Goal: Obtain resource: Download file/media

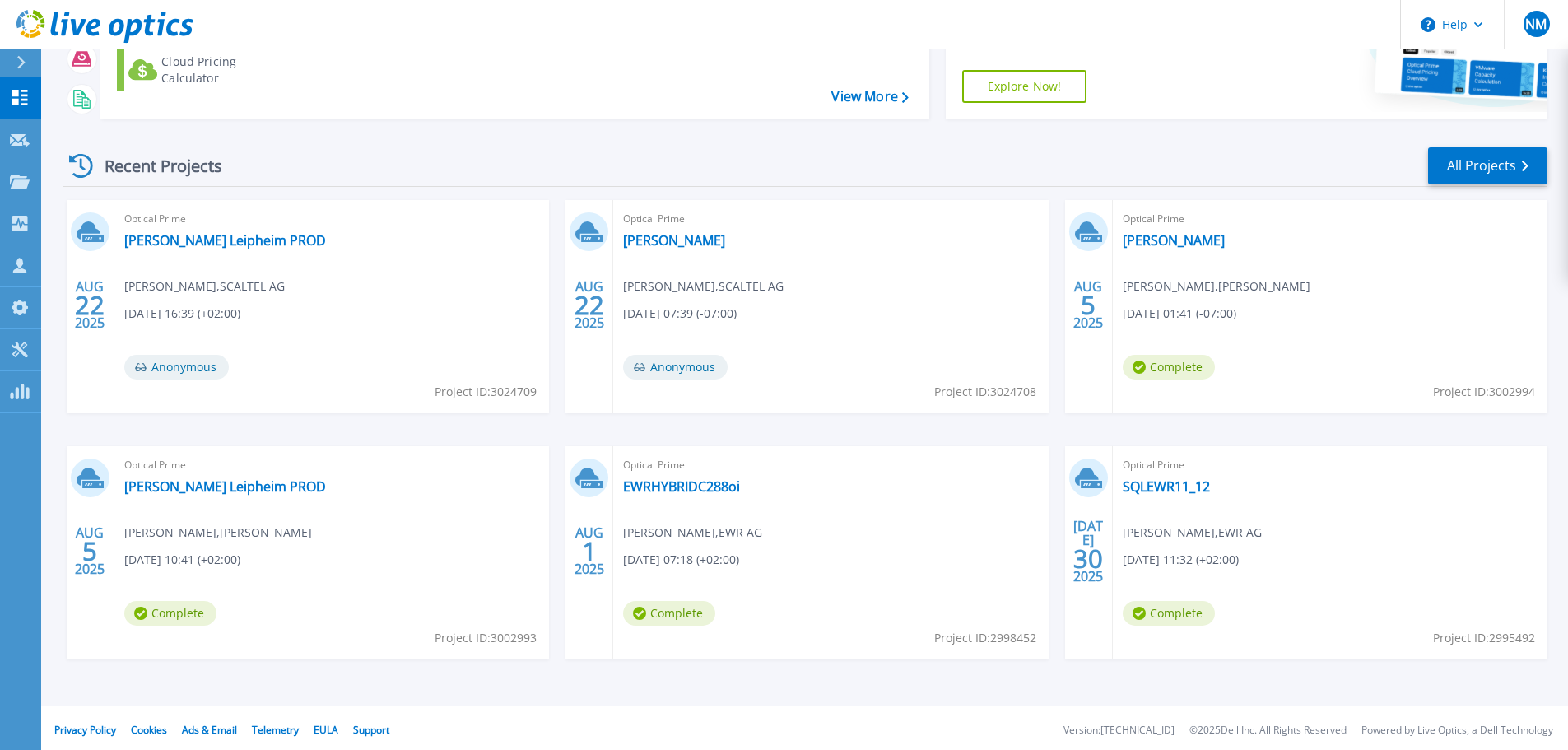
scroll to position [231, 0]
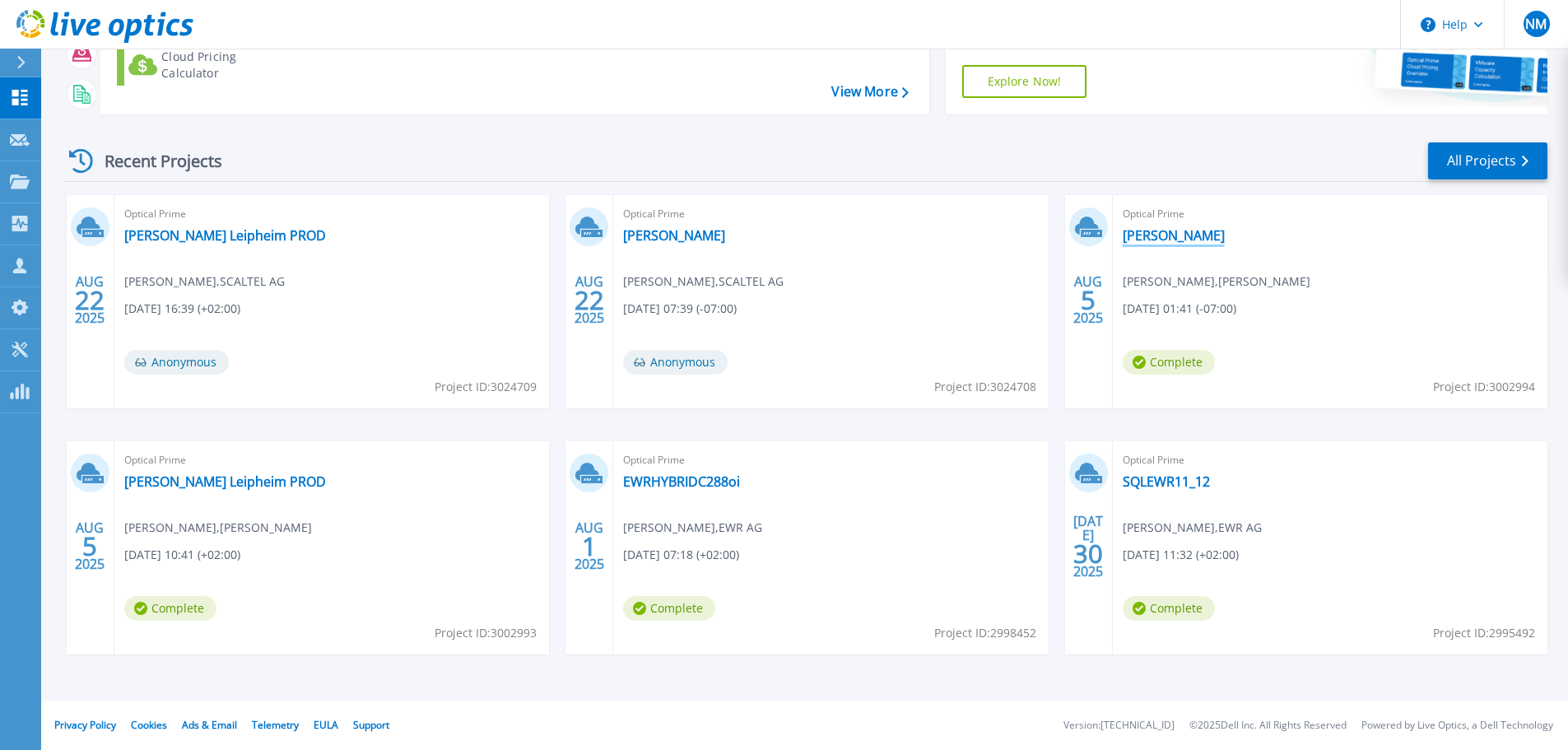
click at [1160, 233] on link "[PERSON_NAME]" at bounding box center [1174, 236] width 102 height 16
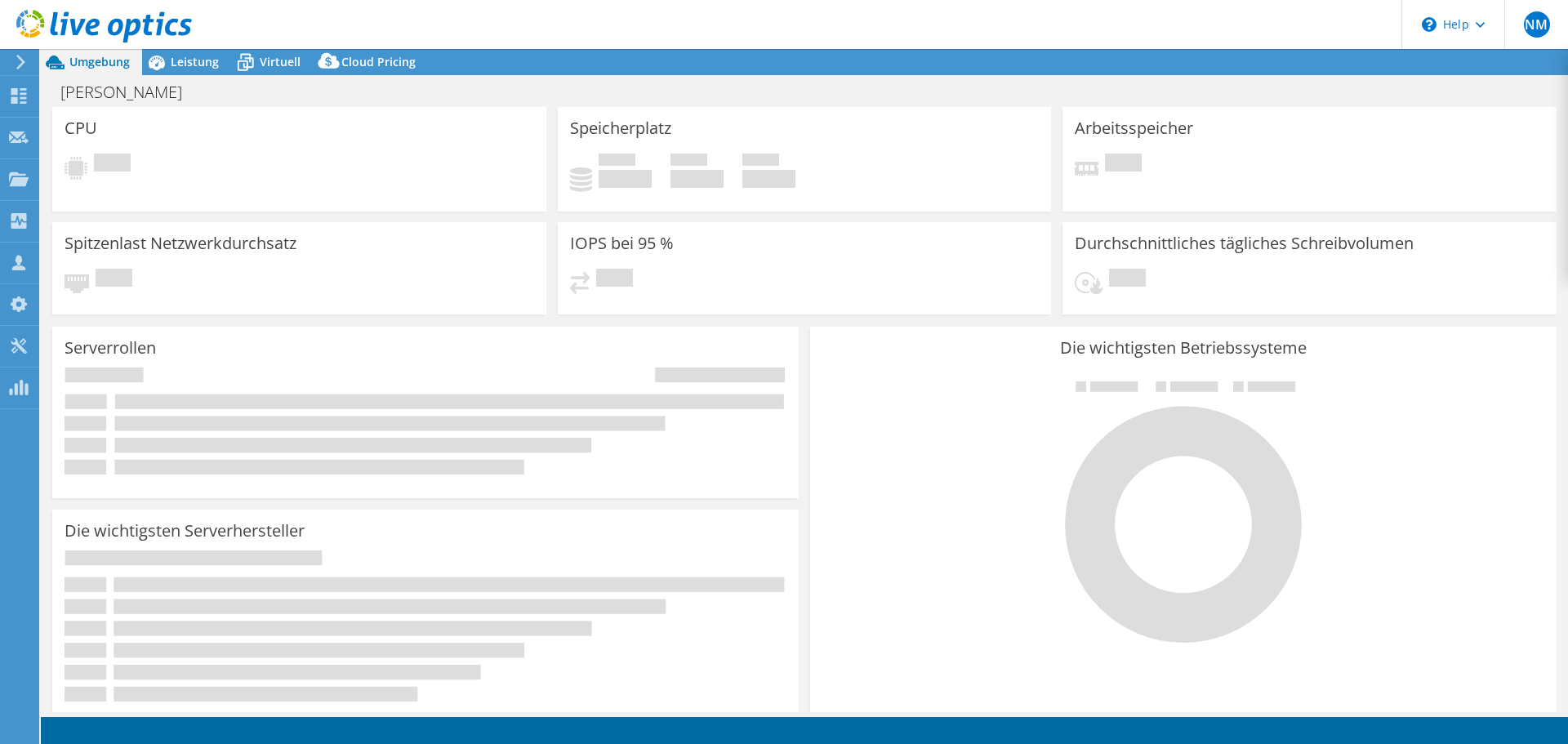
select select "USD"
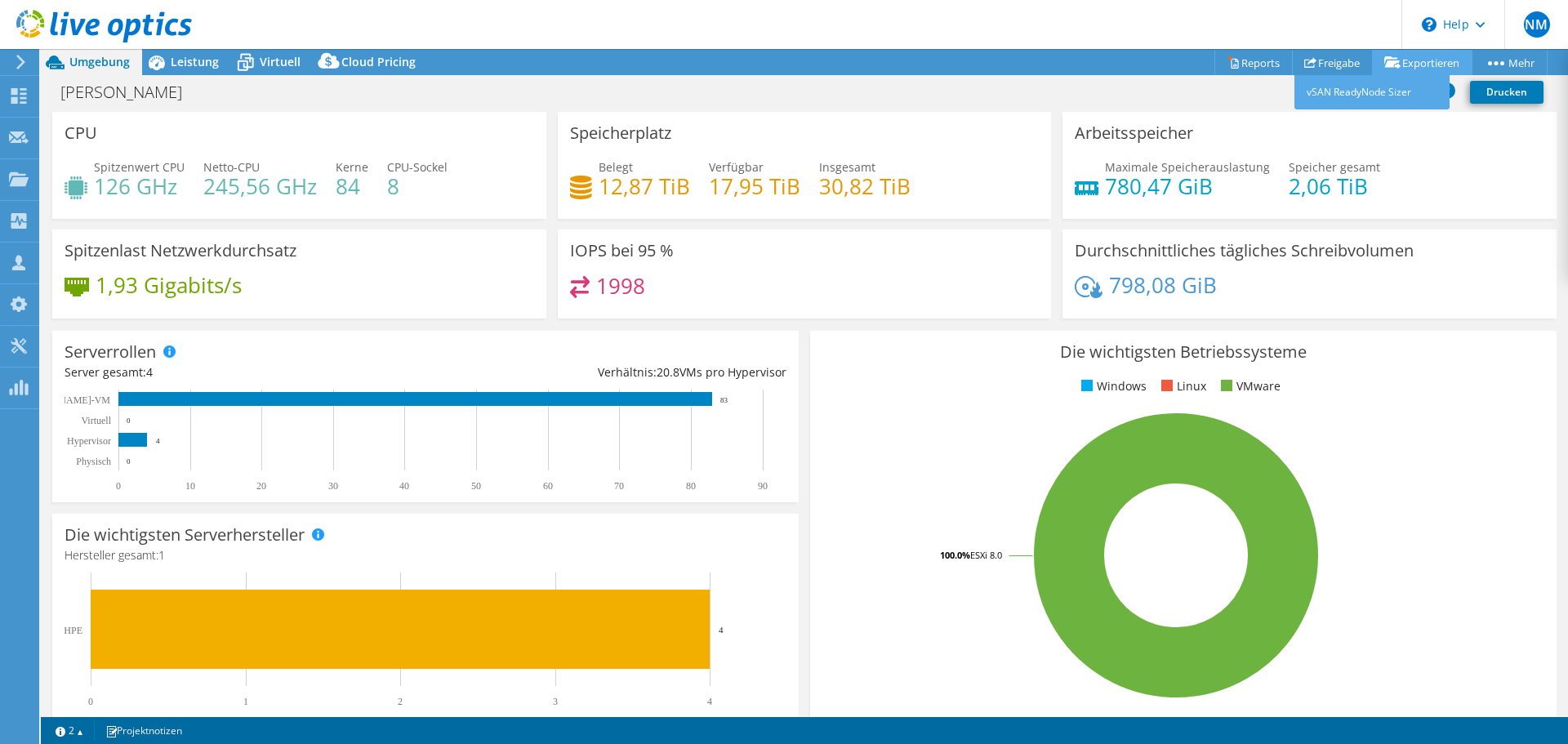
click at [1390, 53] on link "Exportieren" at bounding box center [1421, 62] width 100 height 25
click at [1238, 60] on link "Reports" at bounding box center [1254, 62] width 78 height 25
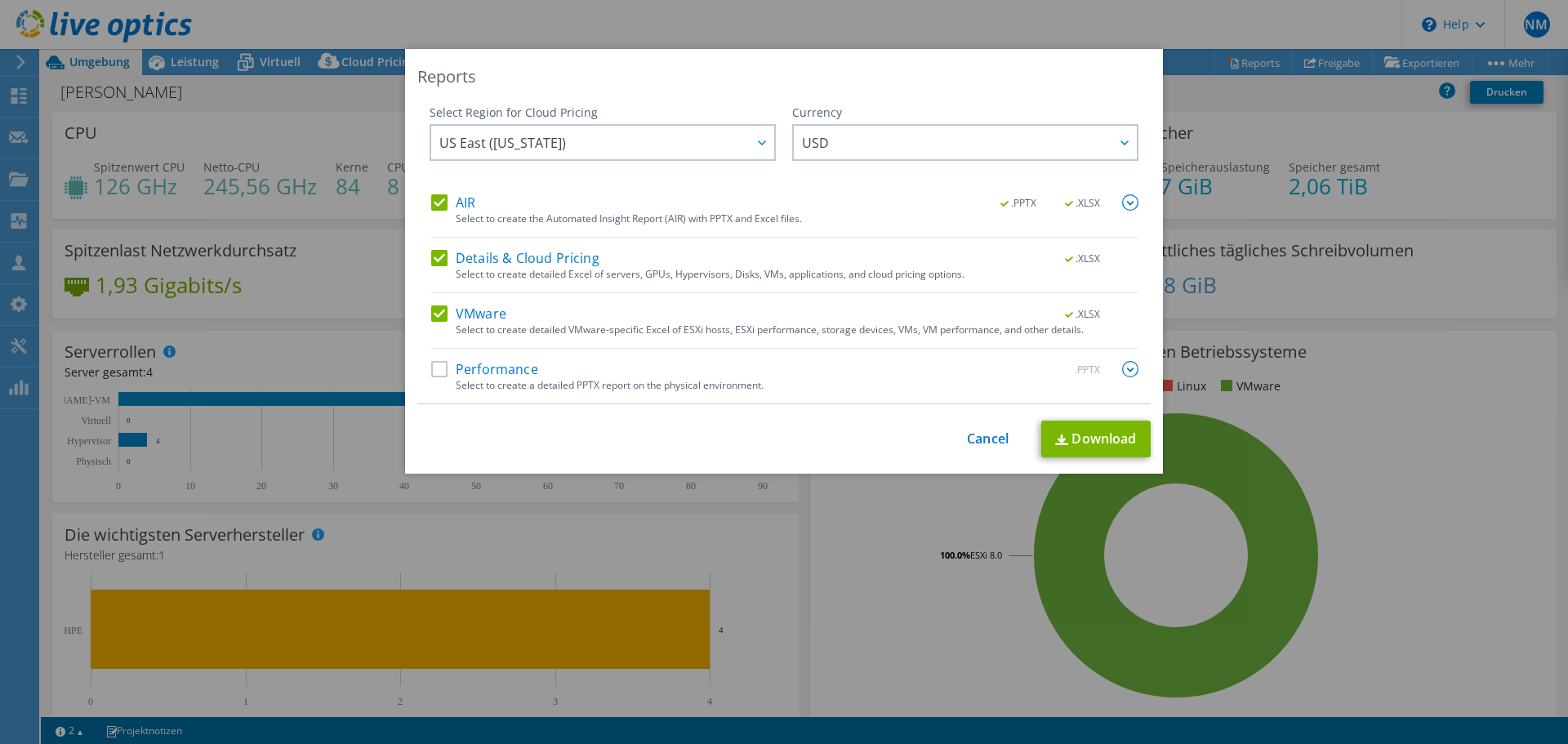
click at [504, 267] on label "Details & Cloud Pricing" at bounding box center [514, 258] width 168 height 16
click at [0, 0] on input "Details & Cloud Pricing" at bounding box center [0, 0] width 0 height 0
click at [490, 359] on div "AIR .PPTX .XLSX Select to create the Automated Insight Report (AIR) with PPTX a…" at bounding box center [784, 299] width 707 height 209
click at [490, 367] on label "Performance" at bounding box center [484, 369] width 107 height 16
click at [0, 0] on input "Performance" at bounding box center [0, 0] width 0 height 0
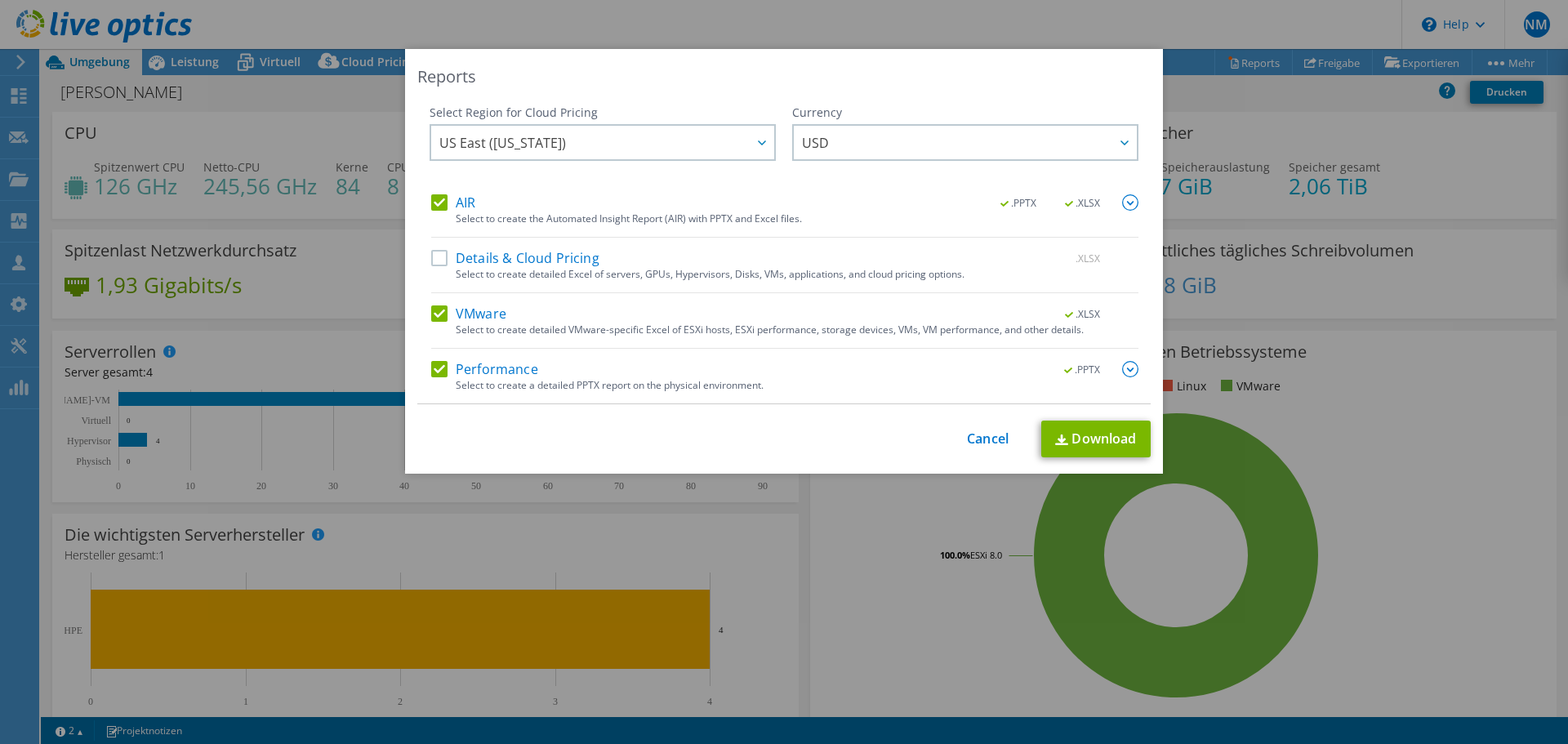
click at [471, 318] on label "VMware" at bounding box center [468, 314] width 76 height 16
click at [0, 0] on input "VMware" at bounding box center [0, 0] width 0 height 0
click at [1122, 209] on img at bounding box center [1130, 203] width 16 height 16
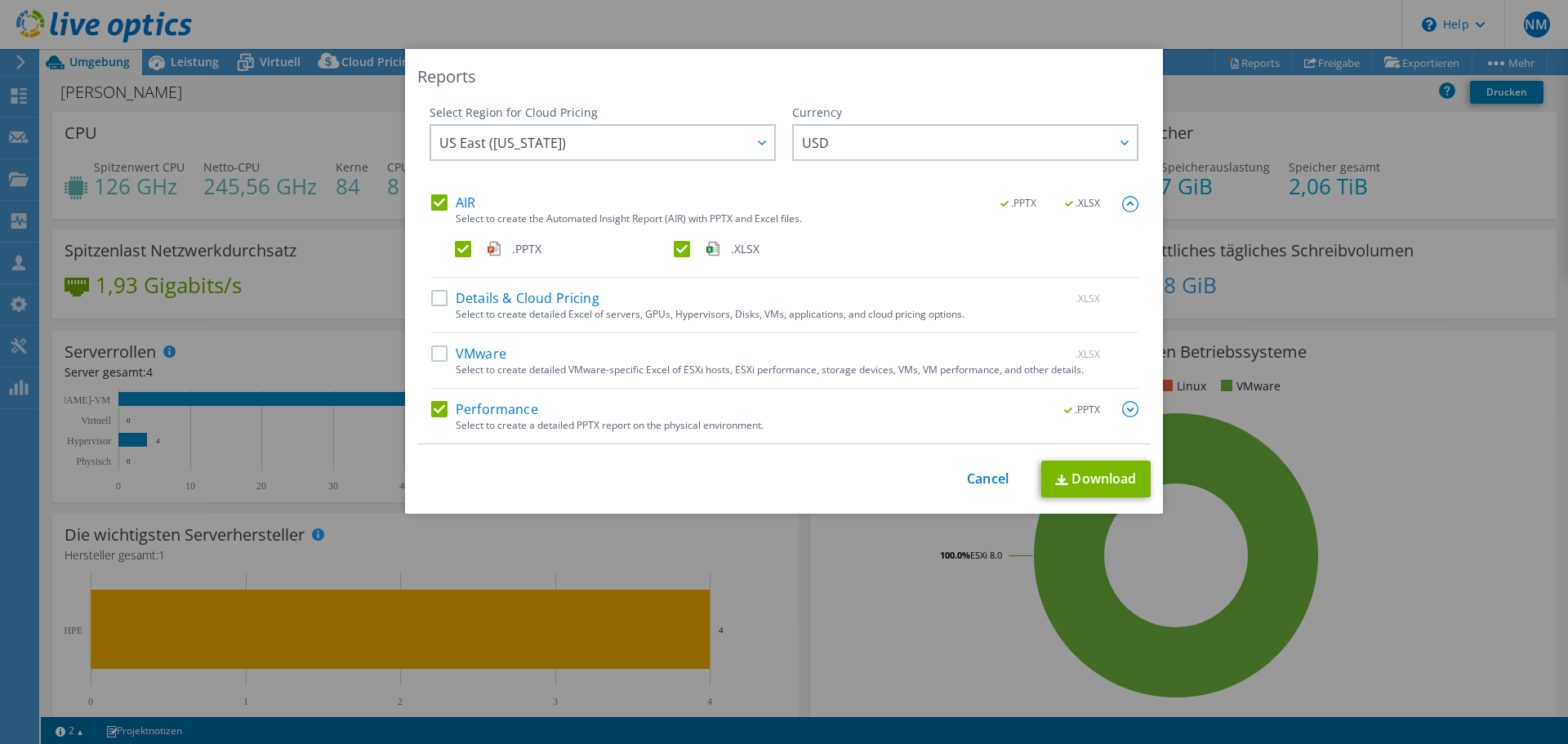
click at [673, 245] on label ".XLSX" at bounding box center [781, 249] width 216 height 16
click at [0, 0] on input ".XLSX" at bounding box center [0, 0] width 0 height 0
click at [681, 420] on div "Select to create a detailed PPTX report on the physical environment." at bounding box center [797, 425] width 682 height 12
drag, startPoint x: 1104, startPoint y: 410, endPoint x: 1126, endPoint y: 405, distance: 22.6
click at [1106, 409] on span ".PPTX" at bounding box center [1083, 410] width 62 height 12
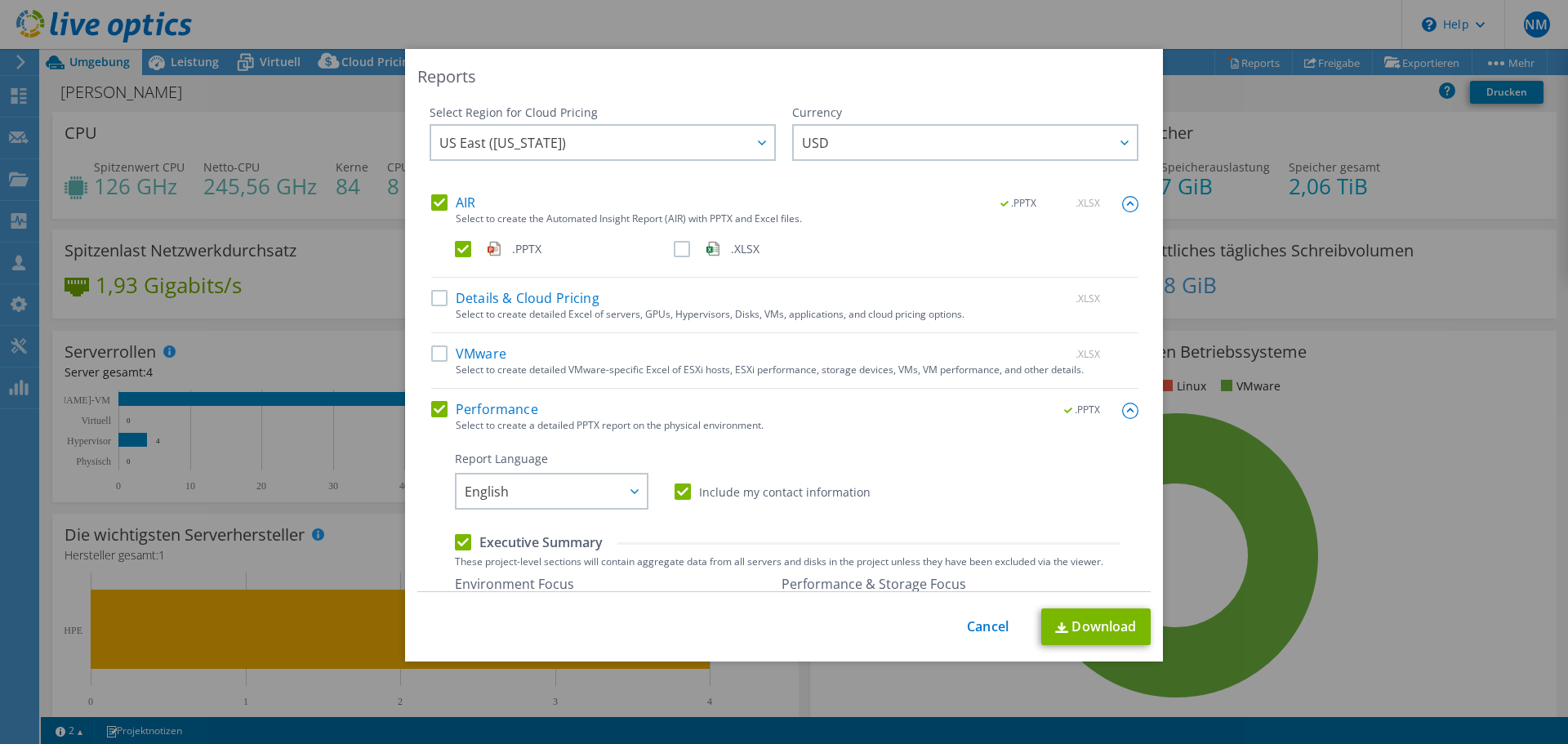
click at [1126, 405] on div "Select Region for Cloud Pricing Asia Pacific ([GEOGRAPHIC_DATA]) [GEOGRAPHIC_DA…" at bounding box center [784, 348] width 733 height 488
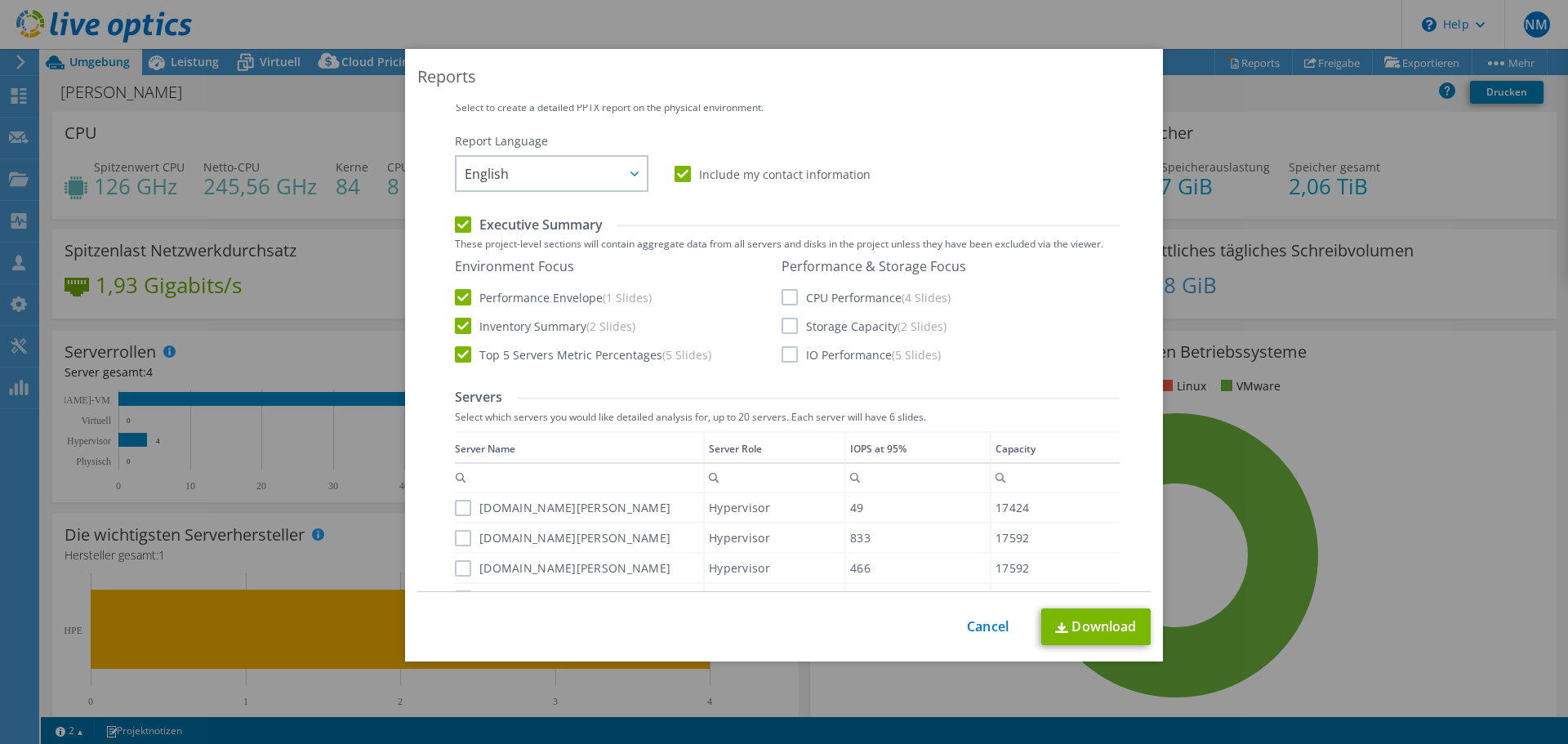
scroll to position [327, 0]
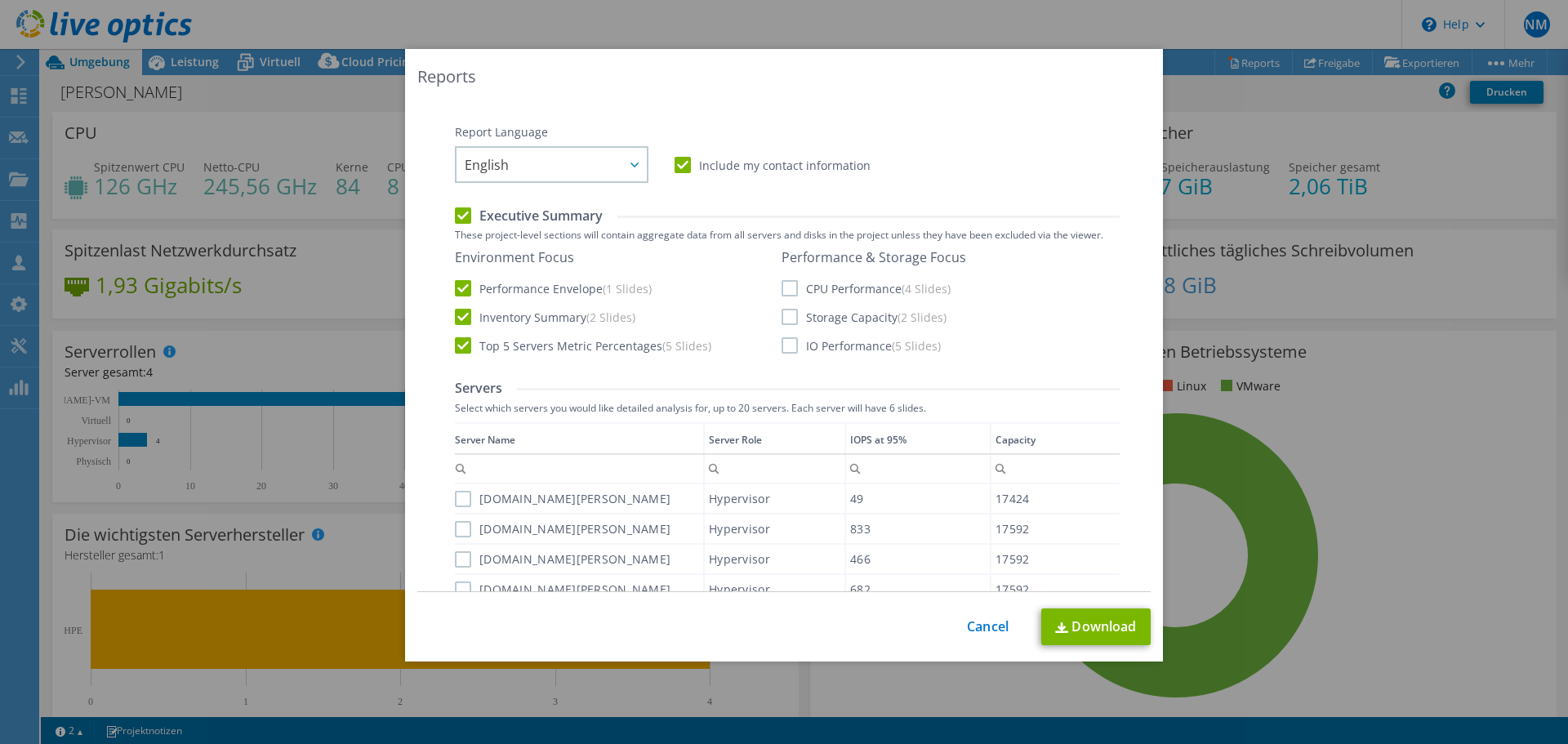
click at [835, 288] on label "CPU Performance (4 Slides)" at bounding box center [866, 288] width 169 height 16
click at [0, 0] on input "CPU Performance (4 Slides)" at bounding box center [0, 0] width 0 height 0
click at [836, 312] on label "Storage Capacity (2 Slides)" at bounding box center [864, 316] width 165 height 16
click at [0, 0] on input "Storage Capacity (2 Slides)" at bounding box center [0, 0] width 0 height 0
click at [838, 351] on label "IO Performance (5 Slides)" at bounding box center [861, 346] width 159 height 16
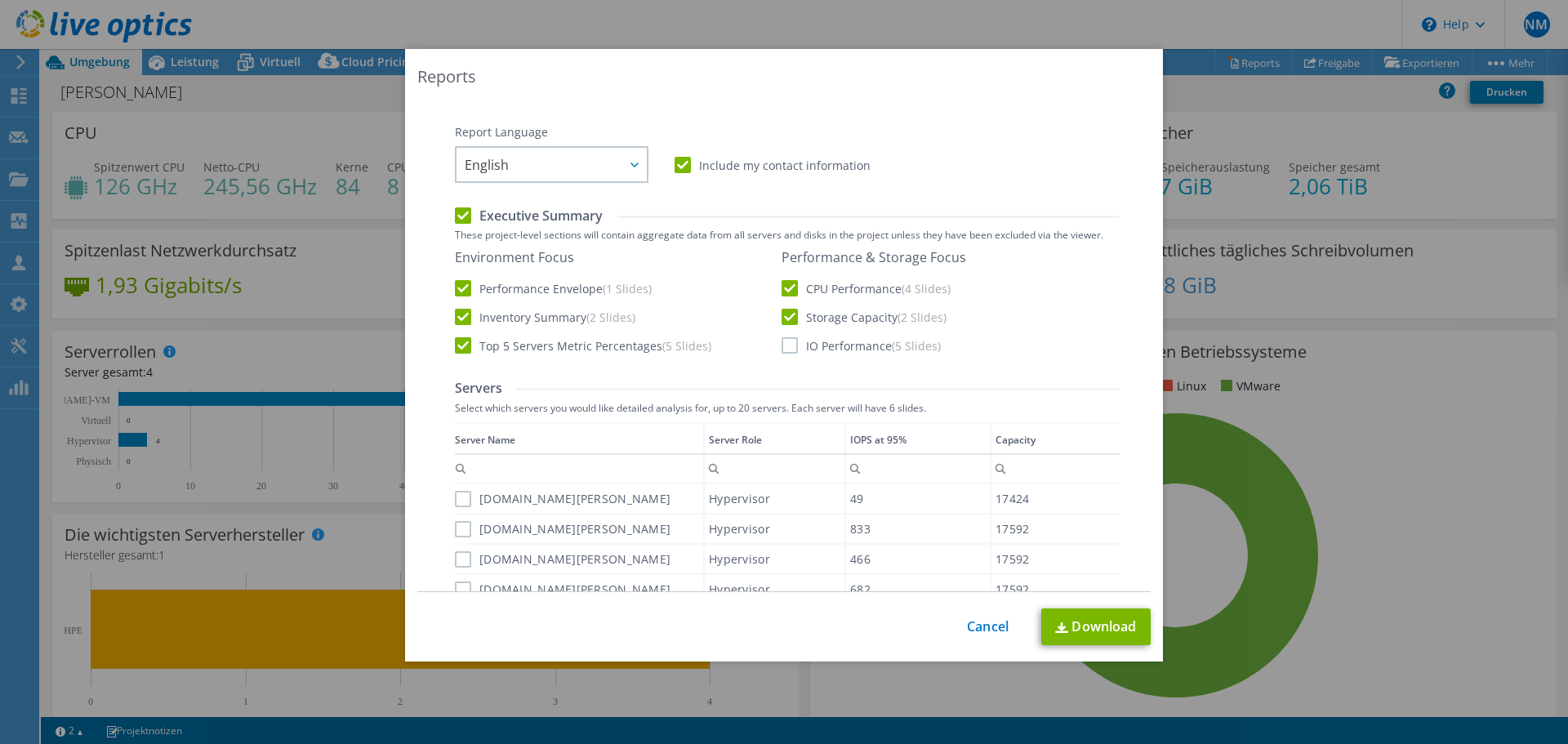
click at [0, 0] on input "IO Performance (5 Slides)" at bounding box center [0, 0] width 0 height 0
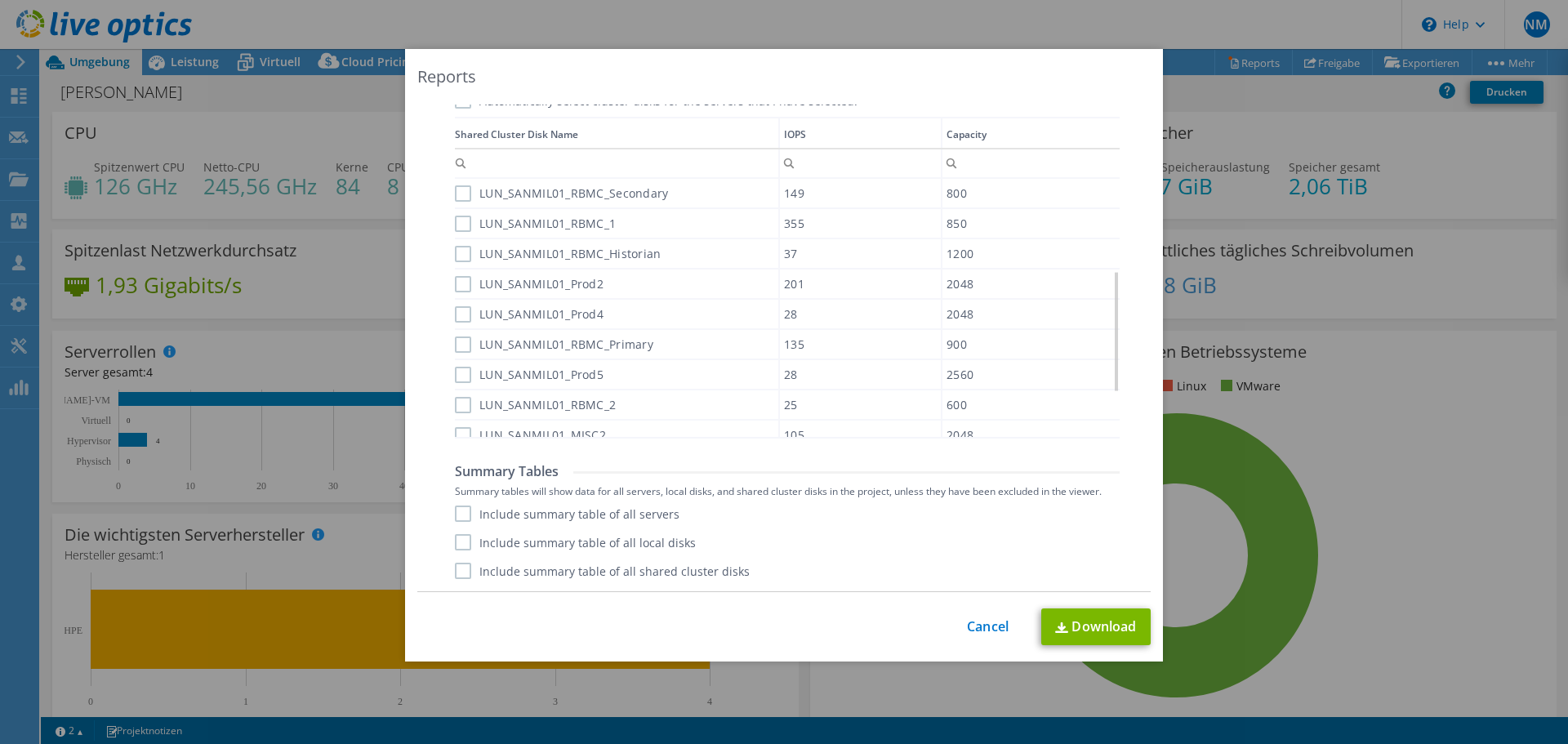
scroll to position [291, 0]
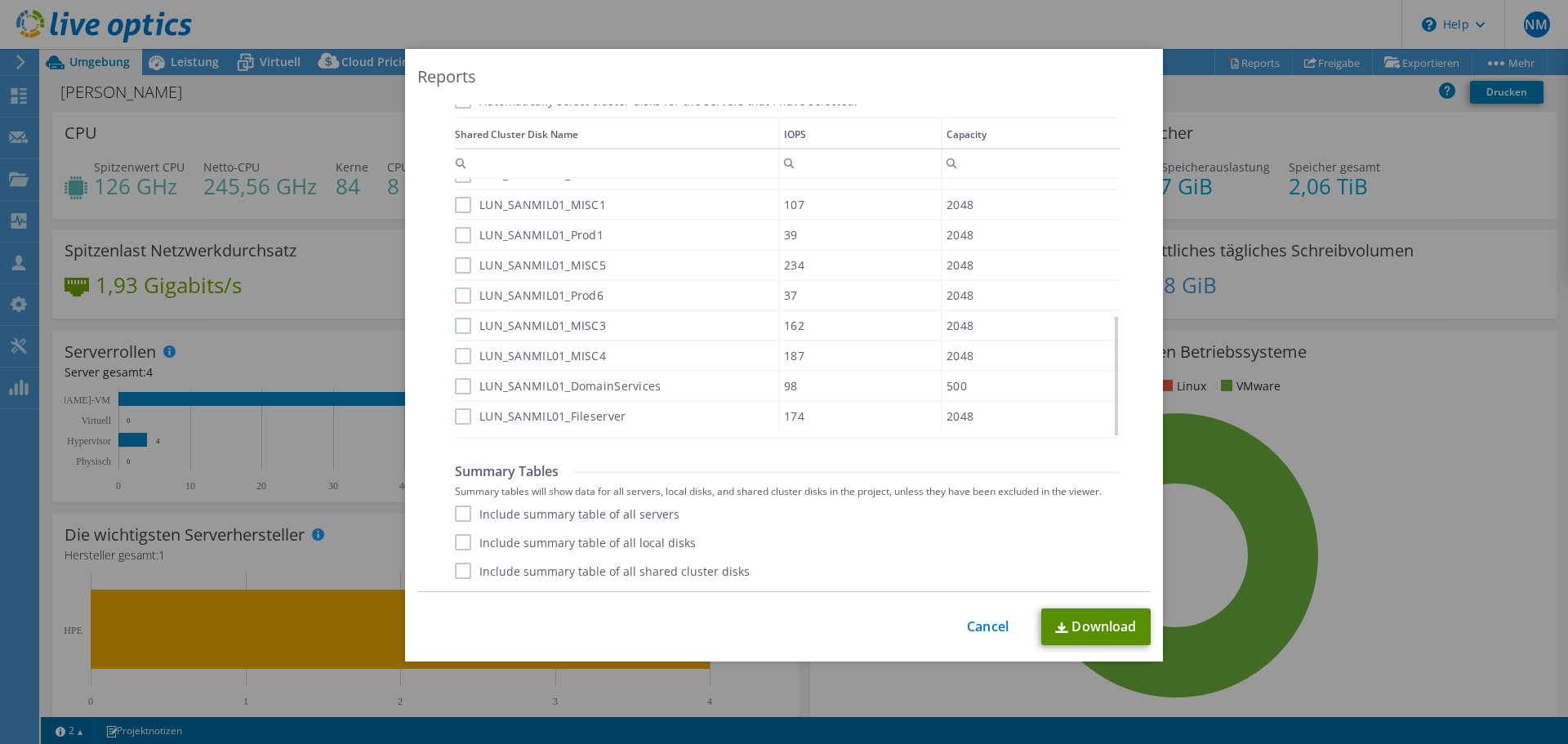
click at [1064, 619] on link "Download" at bounding box center [1095, 627] width 109 height 36
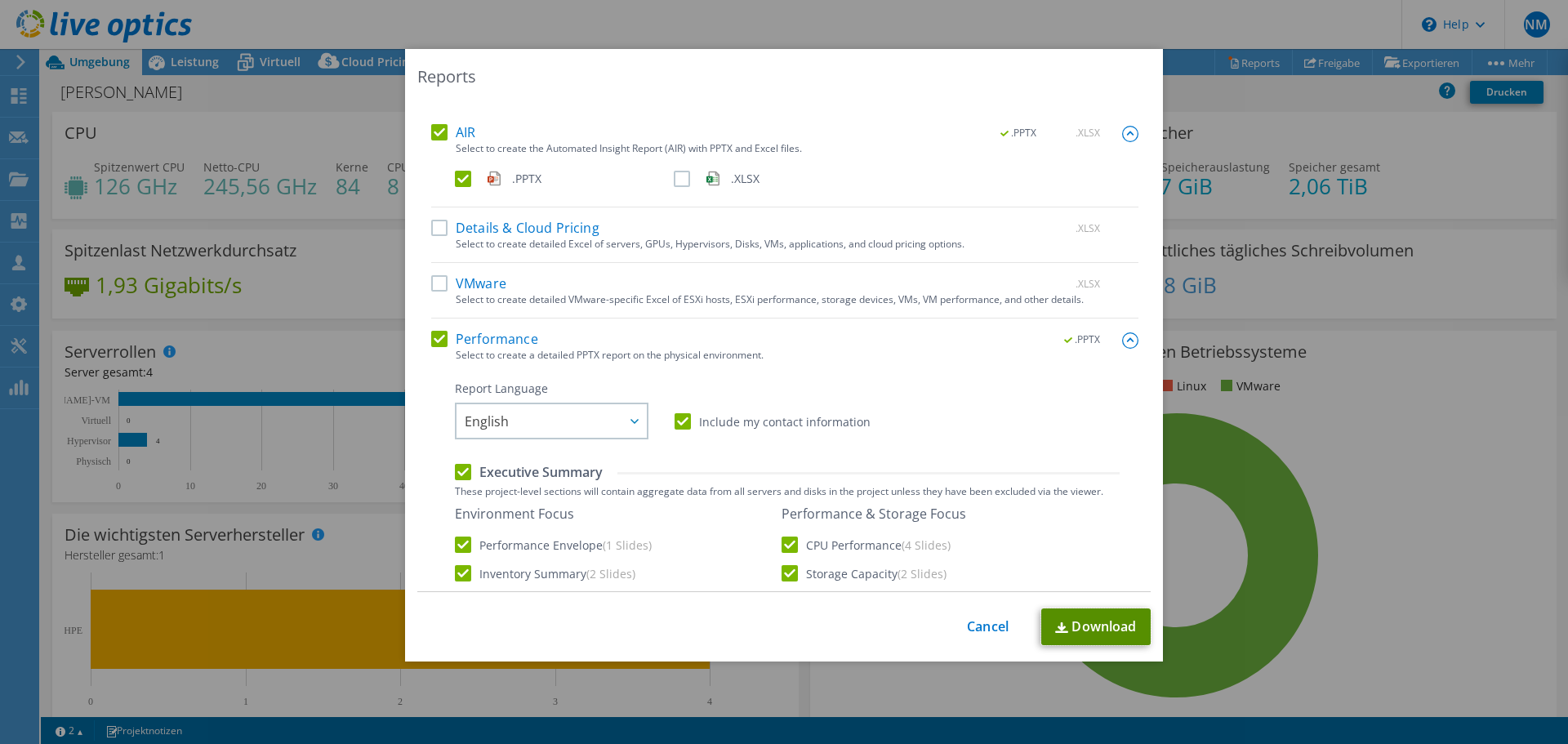
scroll to position [0, 0]
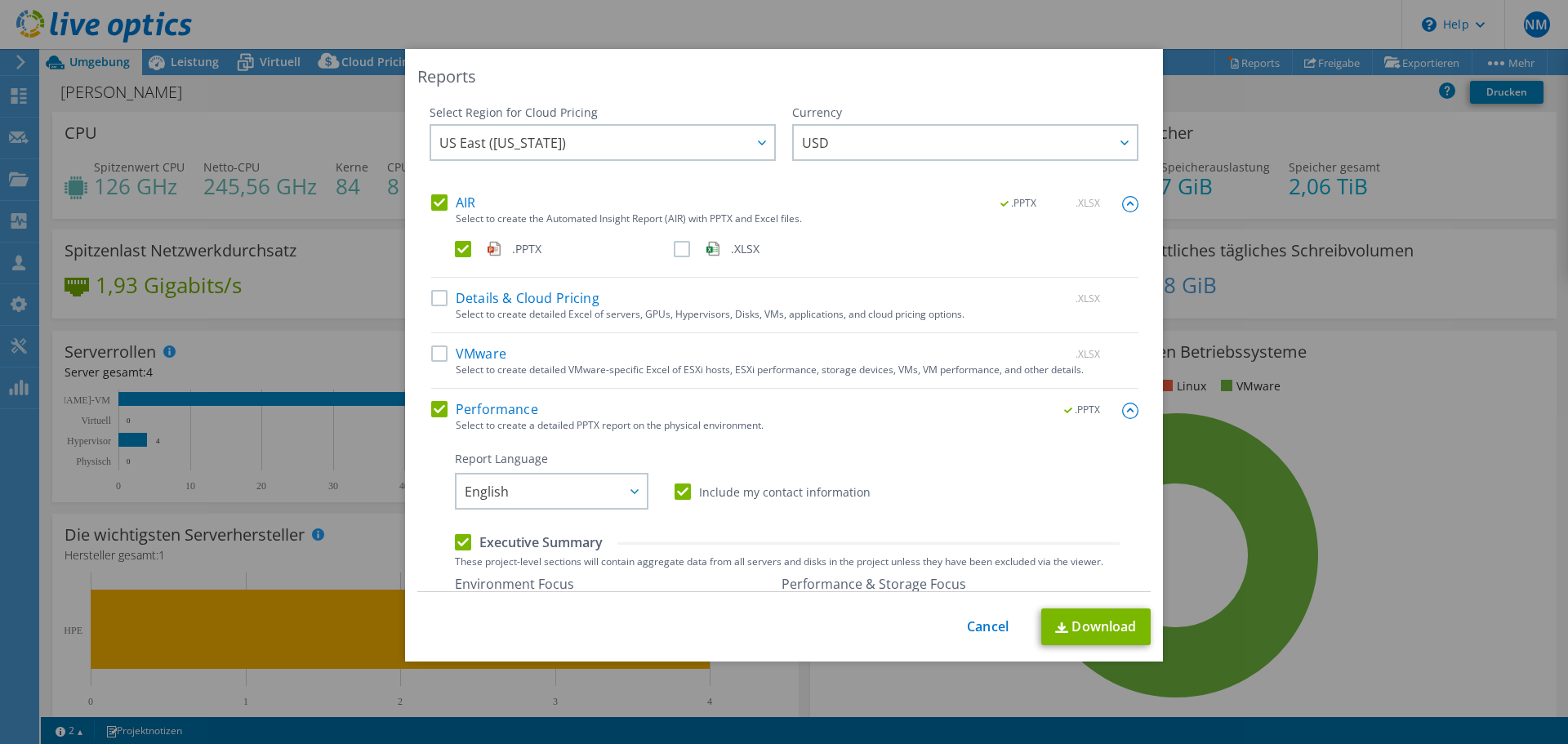
click at [1220, 105] on div "Reports Select Region for Cloud Pricing Asia Pacific ([GEOGRAPHIC_DATA]) [GEOGR…" at bounding box center [784, 372] width 1568 height 646
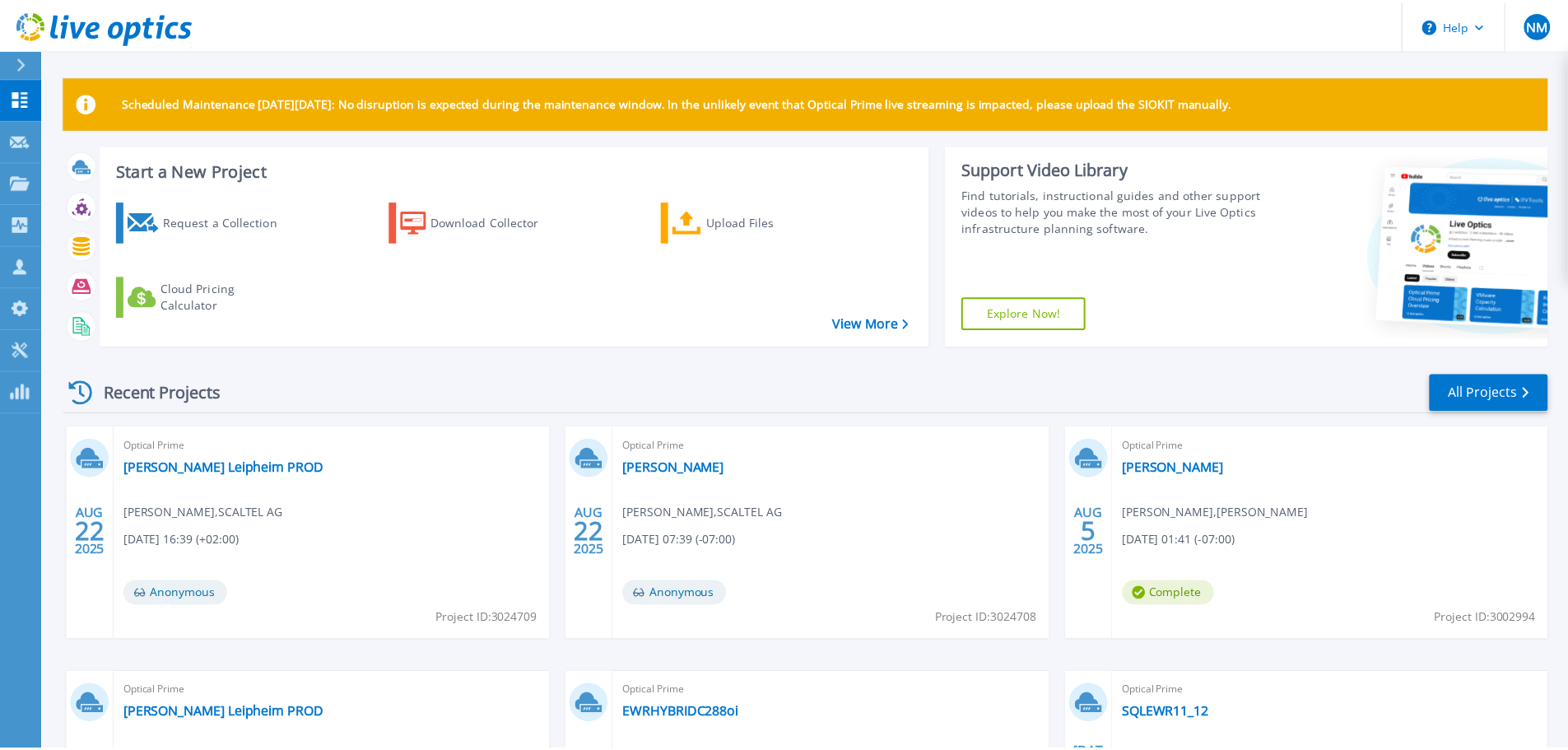
scroll to position [231, 0]
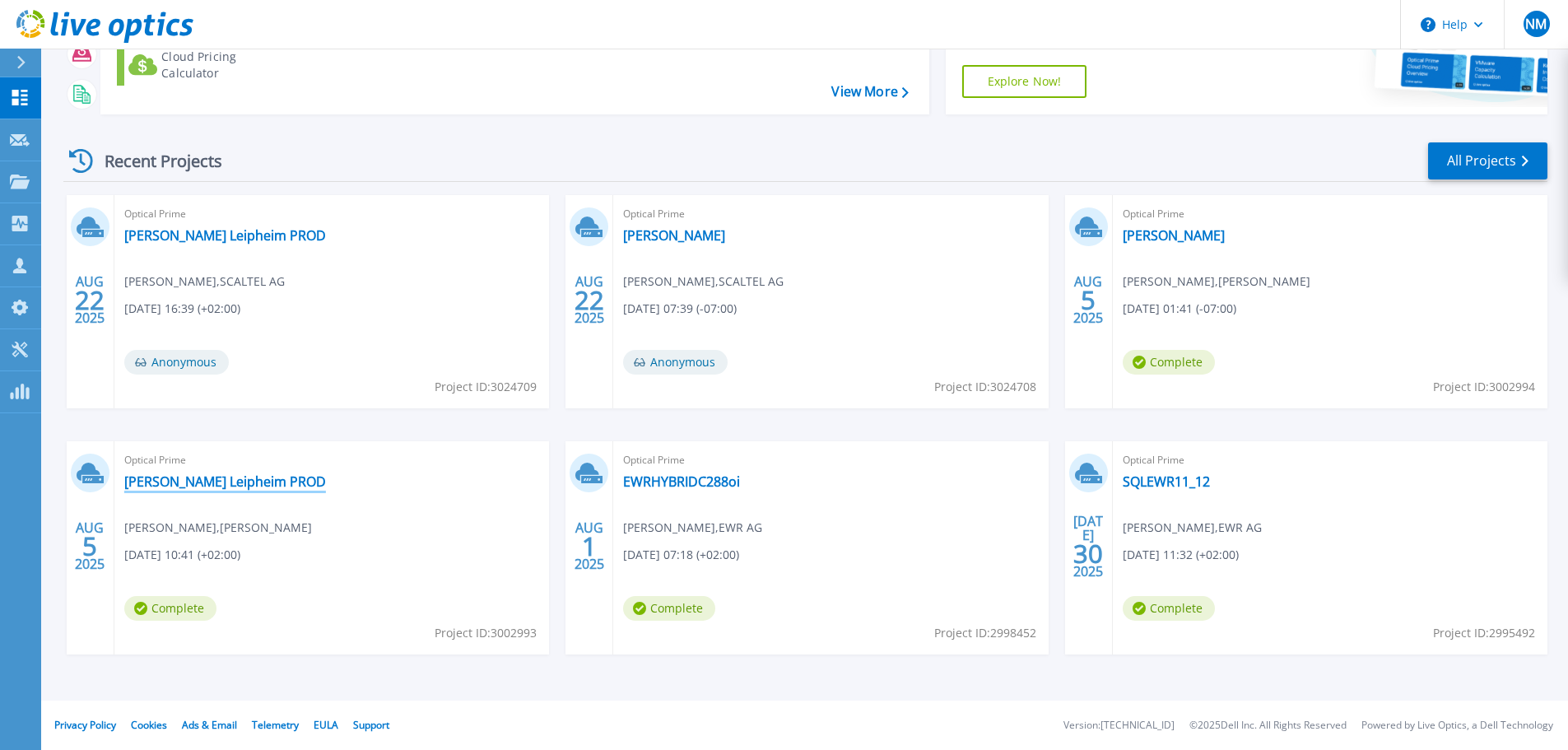
click at [253, 489] on link "[PERSON_NAME] Leipheim PROD" at bounding box center [225, 482] width 201 height 16
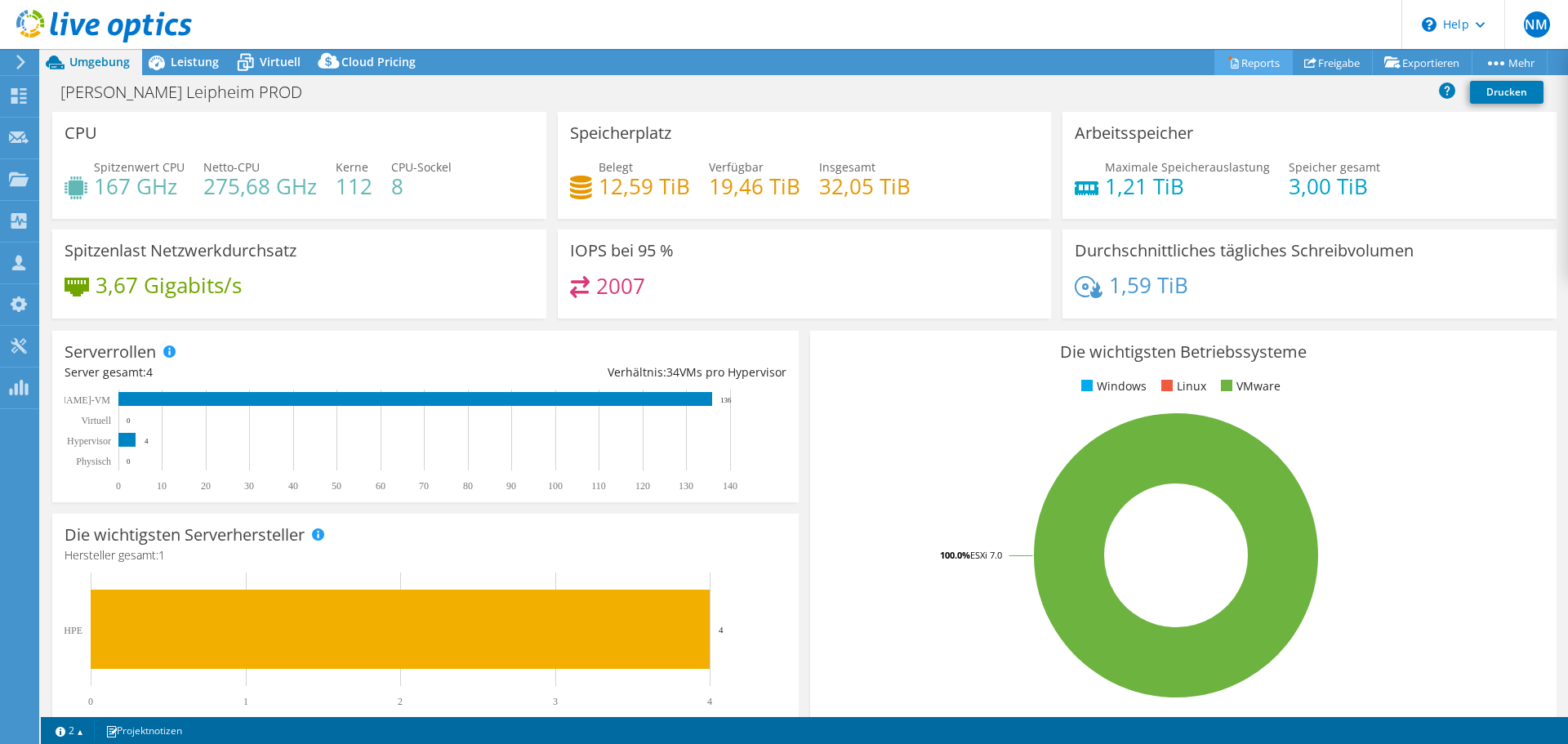
click at [1242, 60] on link "Reports" at bounding box center [1254, 62] width 78 height 25
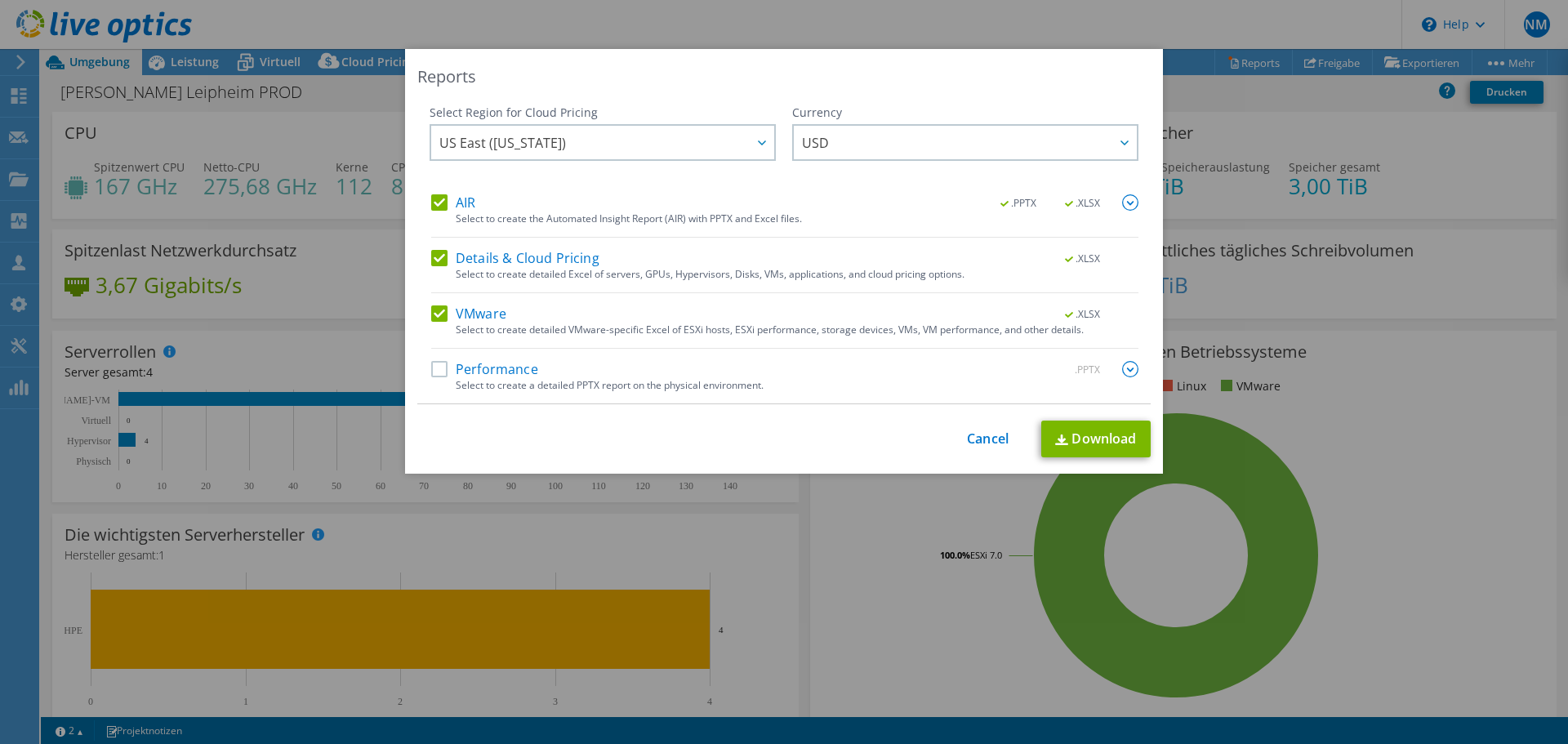
click at [431, 258] on label "Details & Cloud Pricing" at bounding box center [514, 258] width 168 height 16
click at [0, 0] on input "Details & Cloud Pricing" at bounding box center [0, 0] width 0 height 0
click at [431, 319] on label "VMware" at bounding box center [468, 314] width 76 height 16
click at [0, 0] on input "VMware" at bounding box center [0, 0] width 0 height 0
click at [434, 361] on label "Performance" at bounding box center [484, 369] width 107 height 16
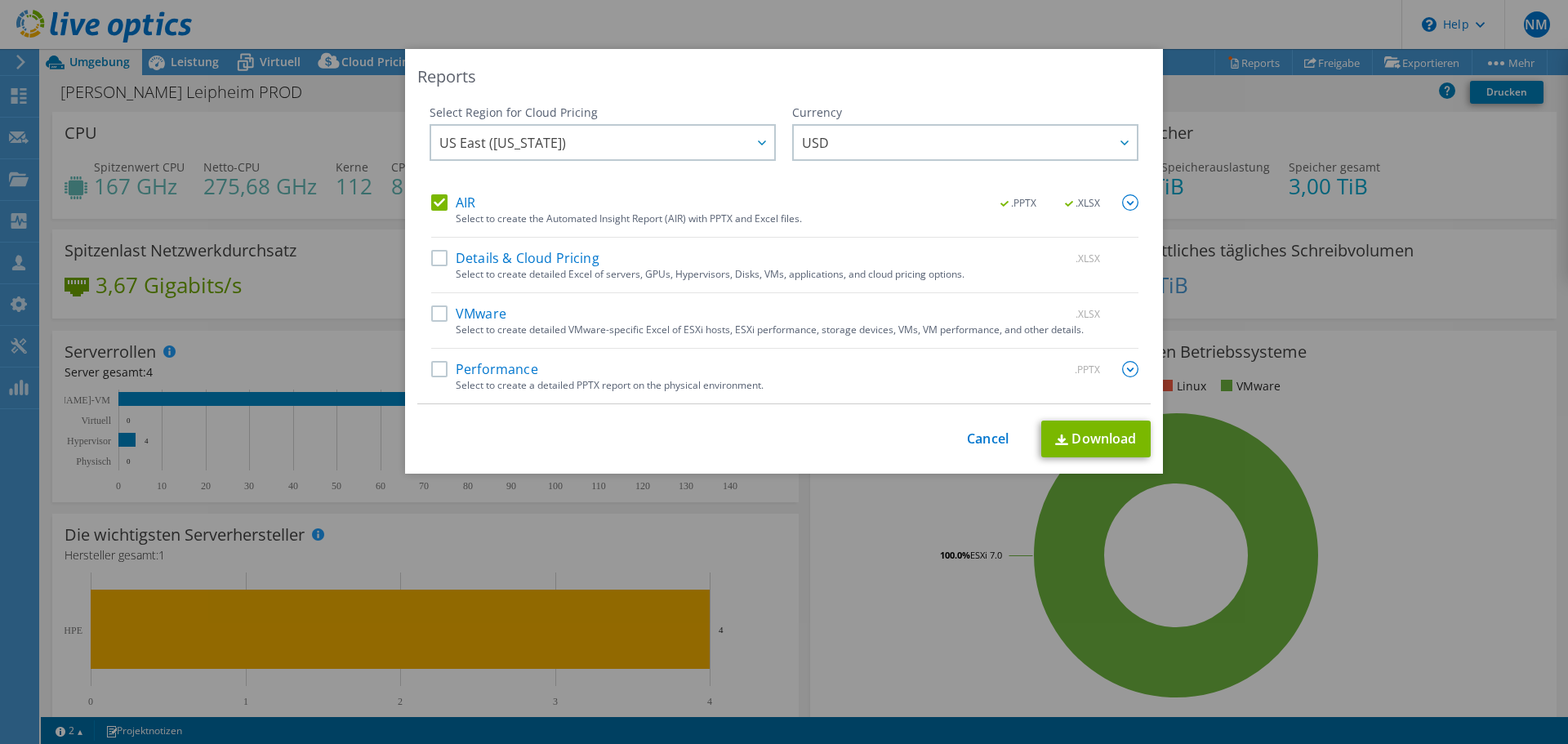
click at [0, 0] on input "Performance" at bounding box center [0, 0] width 0 height 0
click at [1125, 203] on img at bounding box center [1130, 203] width 16 height 16
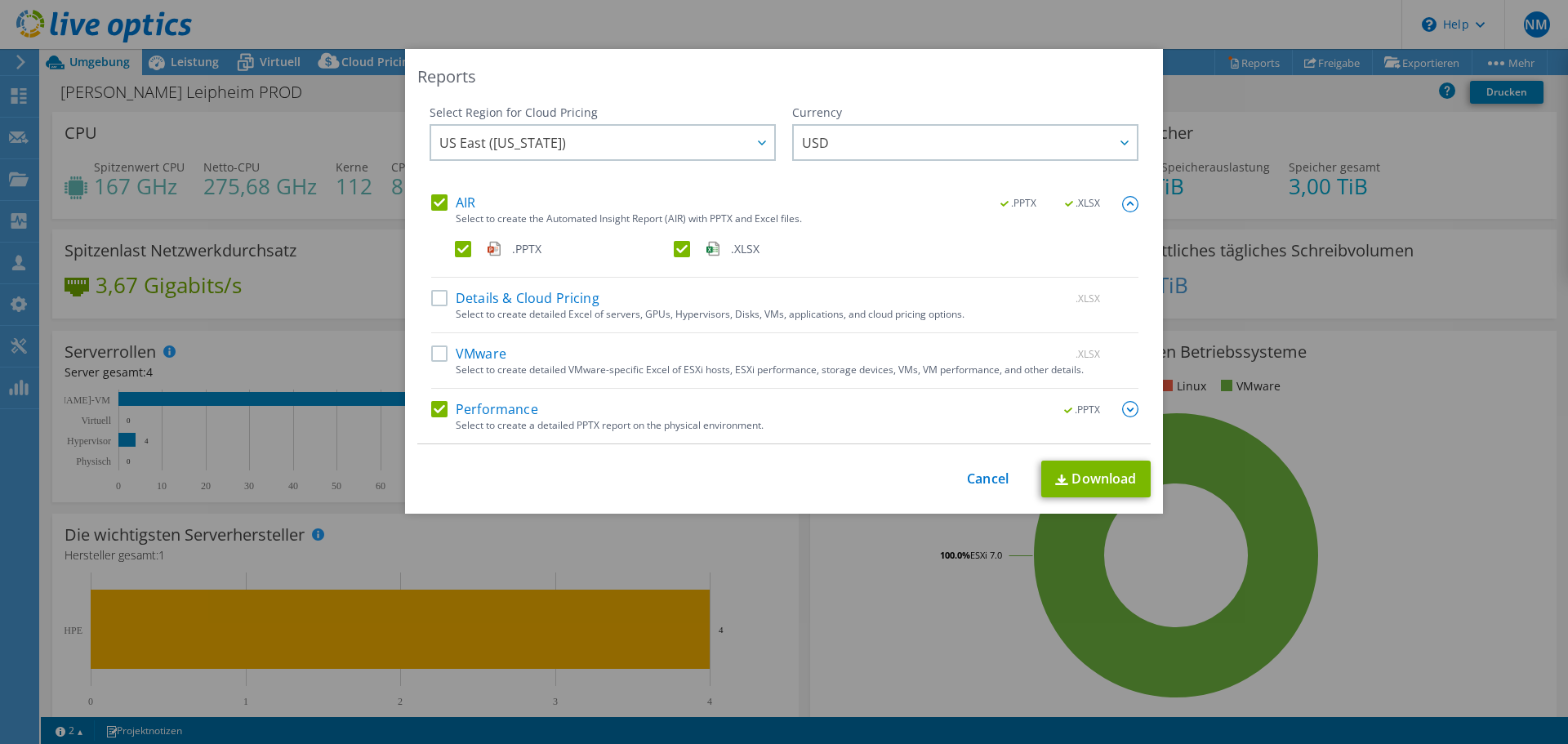
click at [673, 244] on label ".XLSX" at bounding box center [781, 249] width 216 height 16
click at [0, 0] on input ".XLSX" at bounding box center [0, 0] width 0 height 0
click at [1132, 199] on img at bounding box center [1130, 204] width 16 height 16
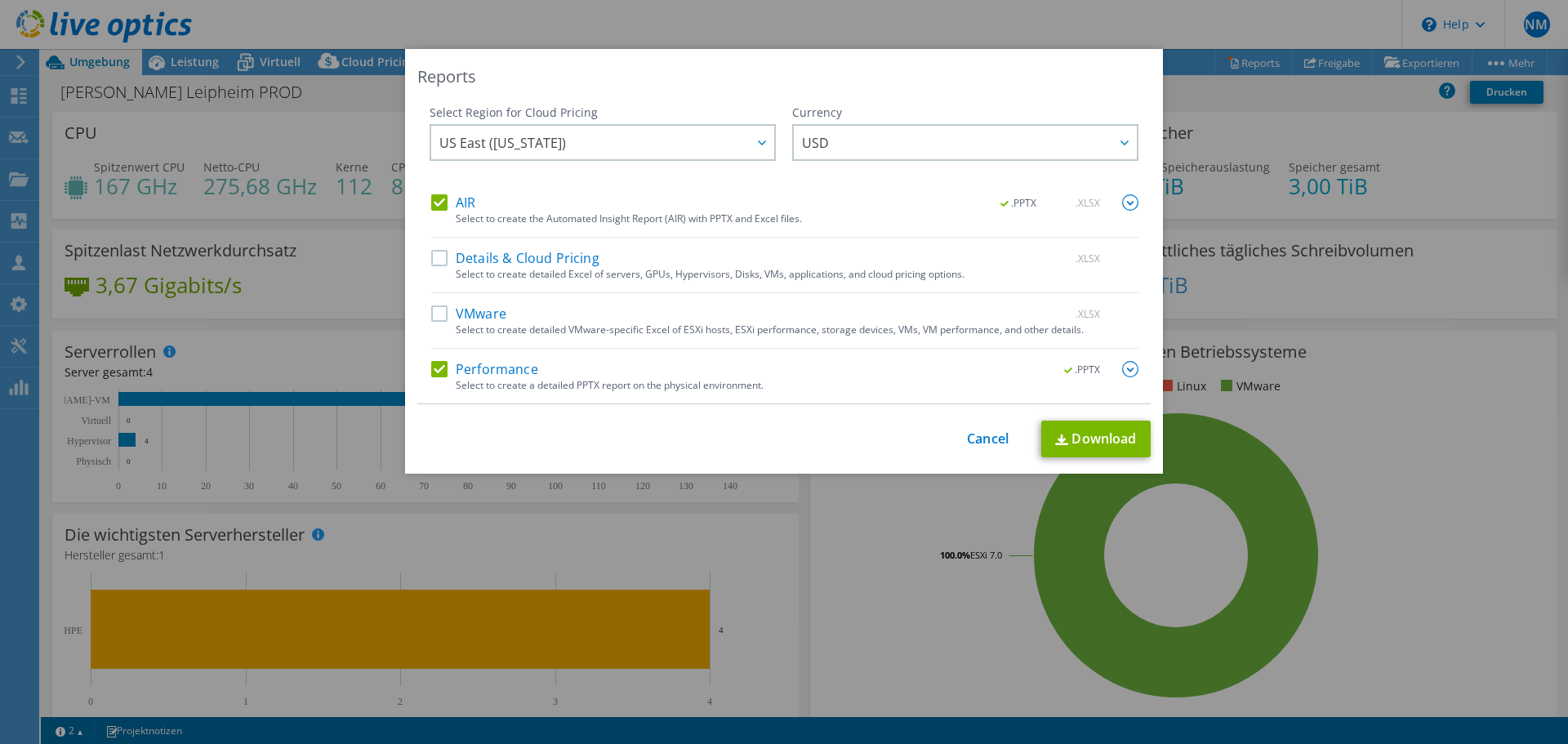
click at [1124, 378] on img at bounding box center [1130, 369] width 16 height 16
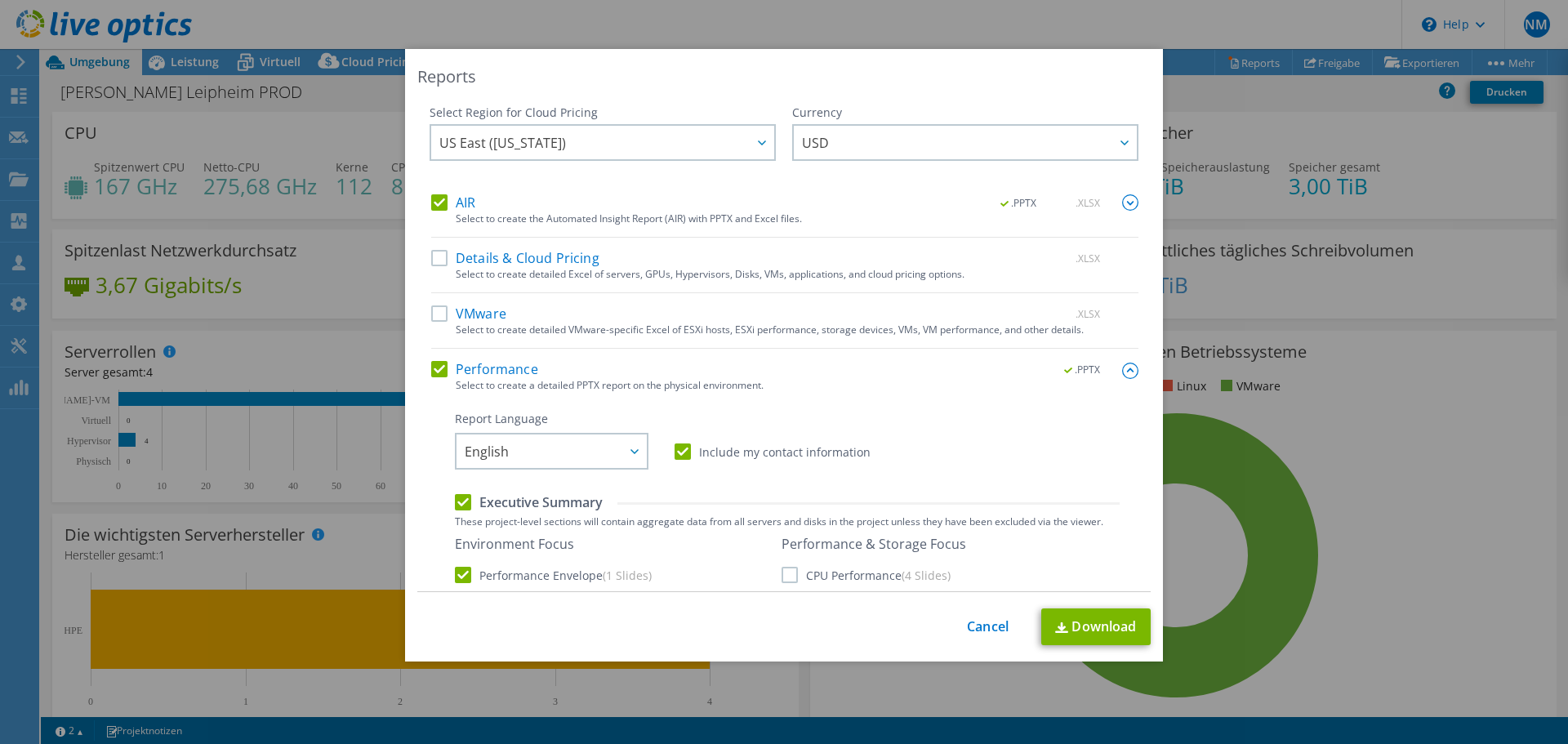
scroll to position [327, 0]
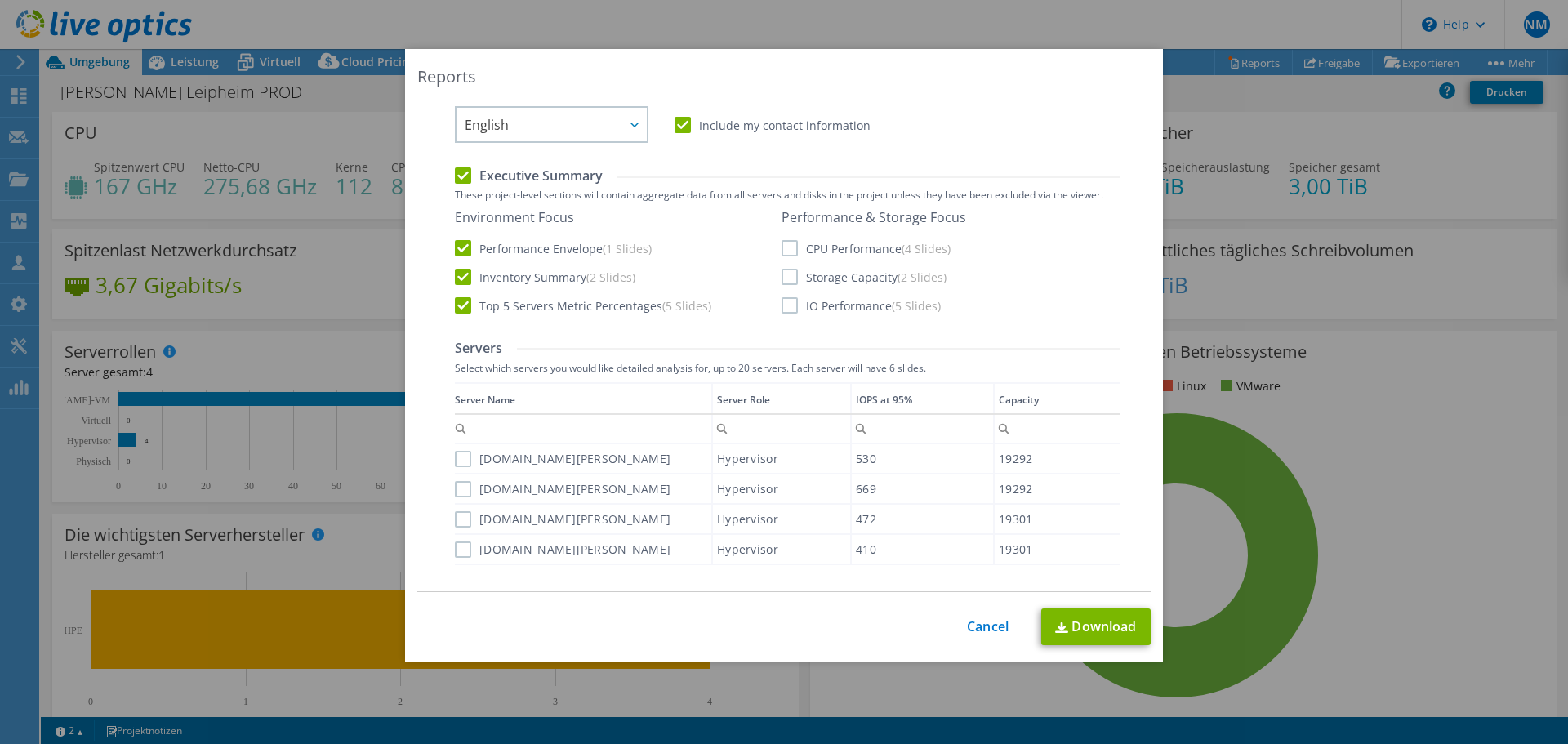
click at [837, 256] on label "CPU Performance (4 Slides)" at bounding box center [866, 248] width 169 height 16
click at [0, 0] on input "CPU Performance (4 Slides)" at bounding box center [0, 0] width 0 height 0
click at [844, 285] on label "Storage Capacity (2 Slides)" at bounding box center [864, 276] width 165 height 16
click at [0, 0] on input "Storage Capacity (2 Slides)" at bounding box center [0, 0] width 0 height 0
click at [845, 308] on label "IO Performance (5 Slides)" at bounding box center [861, 306] width 159 height 16
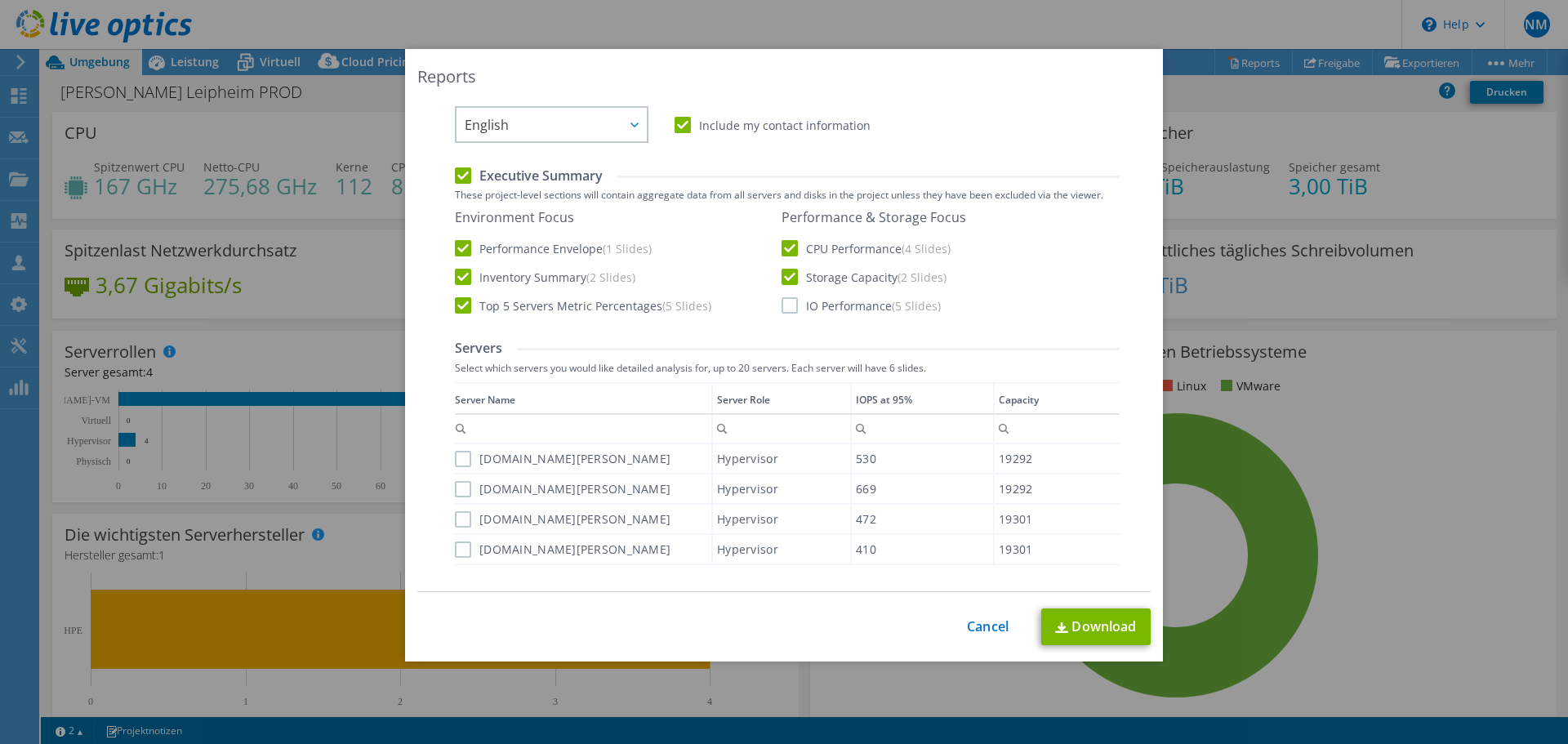
click at [0, 0] on input "IO Performance (5 Slides)" at bounding box center [0, 0] width 0 height 0
click at [1067, 617] on link "Download" at bounding box center [1095, 627] width 109 height 36
click at [983, 616] on div "This process may take a while, please wait... Cancel Download" at bounding box center [784, 627] width 733 height 36
click at [983, 628] on link "Cancel" at bounding box center [987, 627] width 42 height 15
